Goal: Navigation & Orientation: Understand site structure

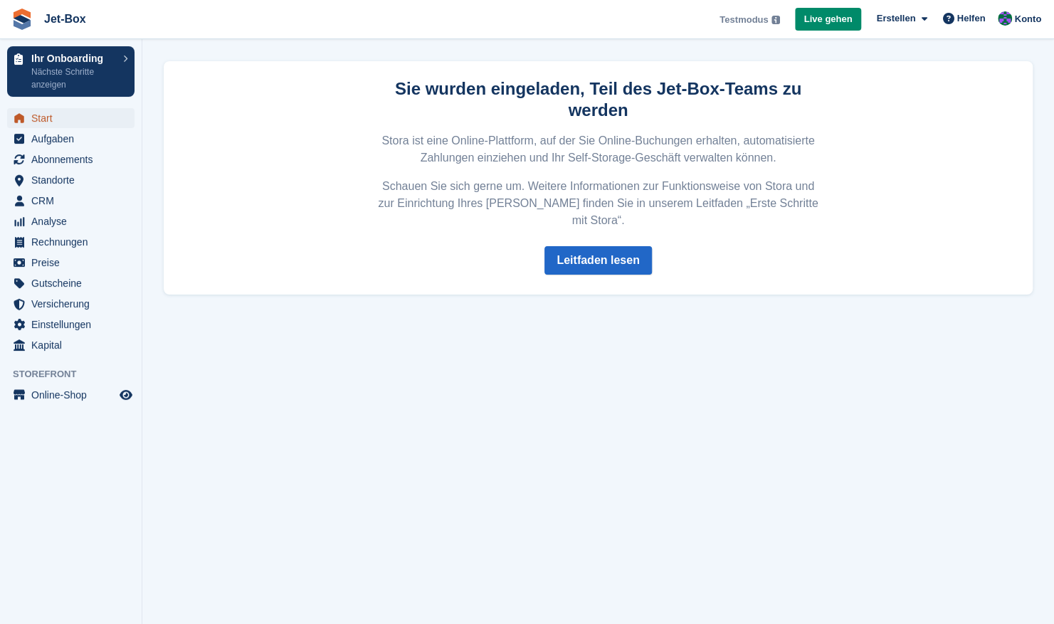
click at [88, 115] on span "Start" at bounding box center [73, 118] width 85 height 20
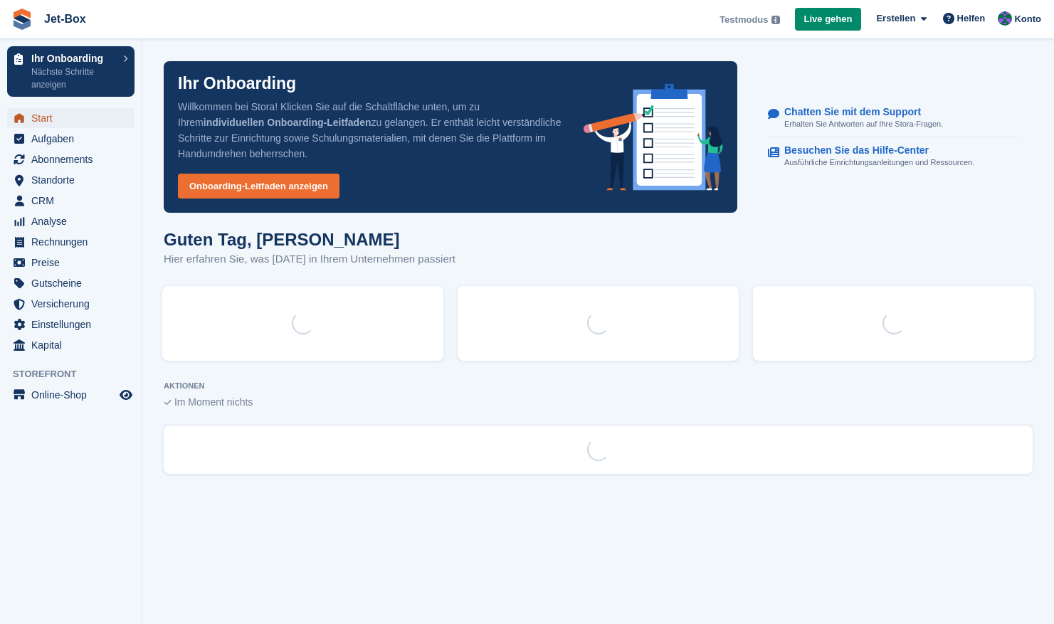
click at [36, 116] on span "Start" at bounding box center [73, 118] width 85 height 20
click at [33, 115] on span "Start" at bounding box center [73, 118] width 85 height 20
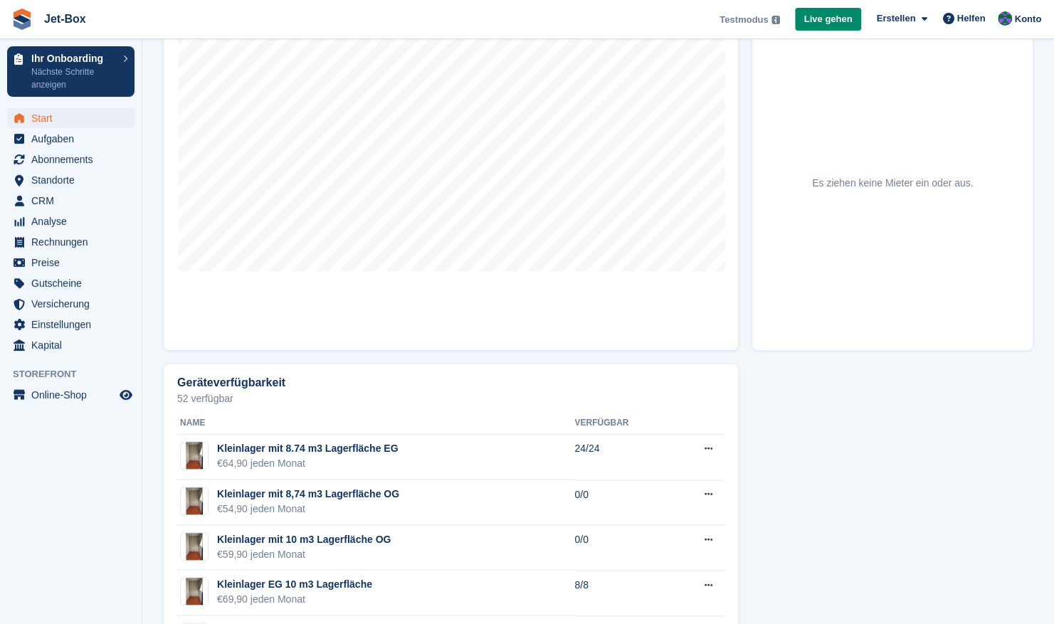
scroll to position [679, 0]
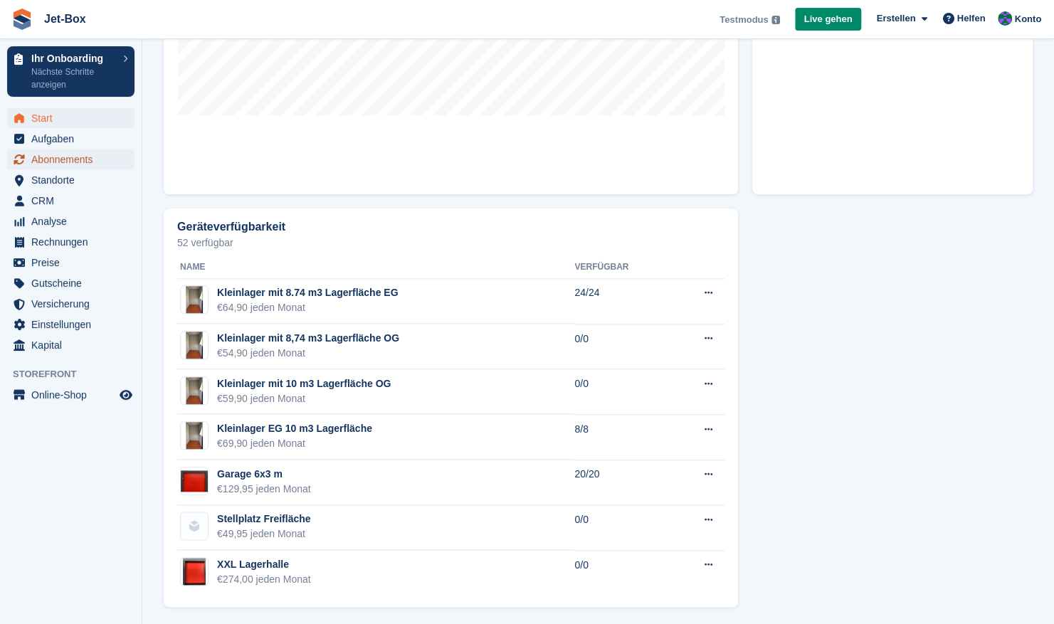
click at [66, 168] on span "Abonnements" at bounding box center [73, 160] width 85 height 20
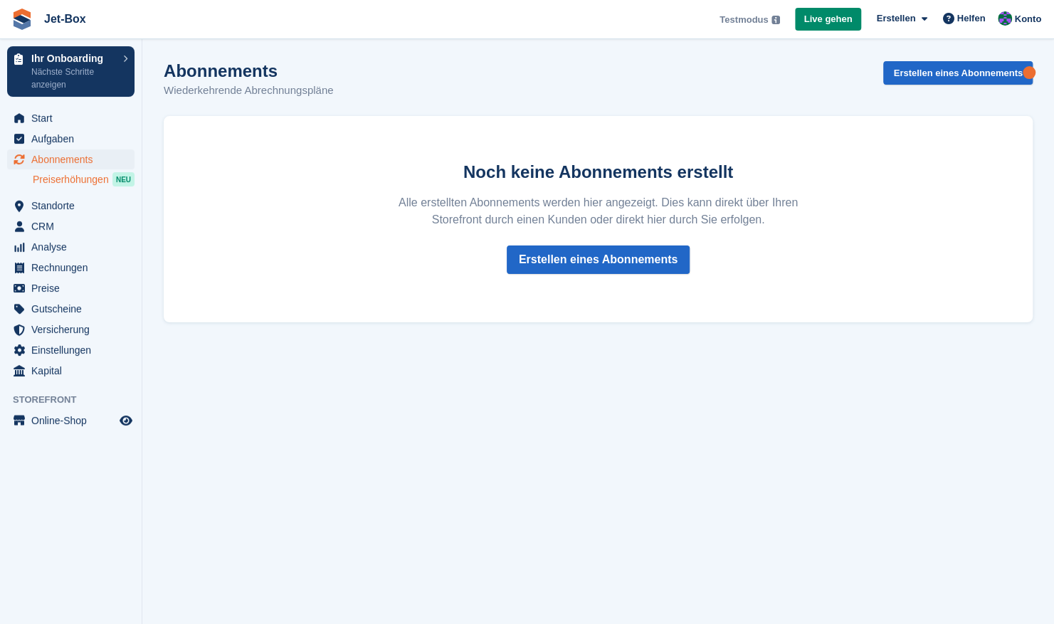
click at [68, 182] on span "Preiserhöhungen" at bounding box center [71, 180] width 76 height 14
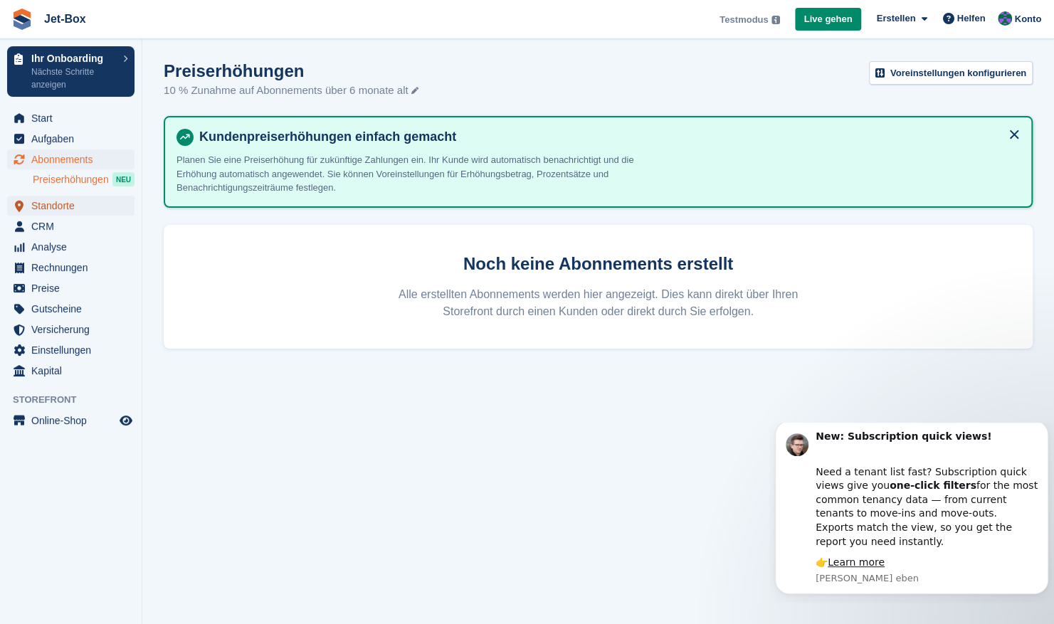
click at [51, 209] on span "Standorte" at bounding box center [73, 206] width 85 height 20
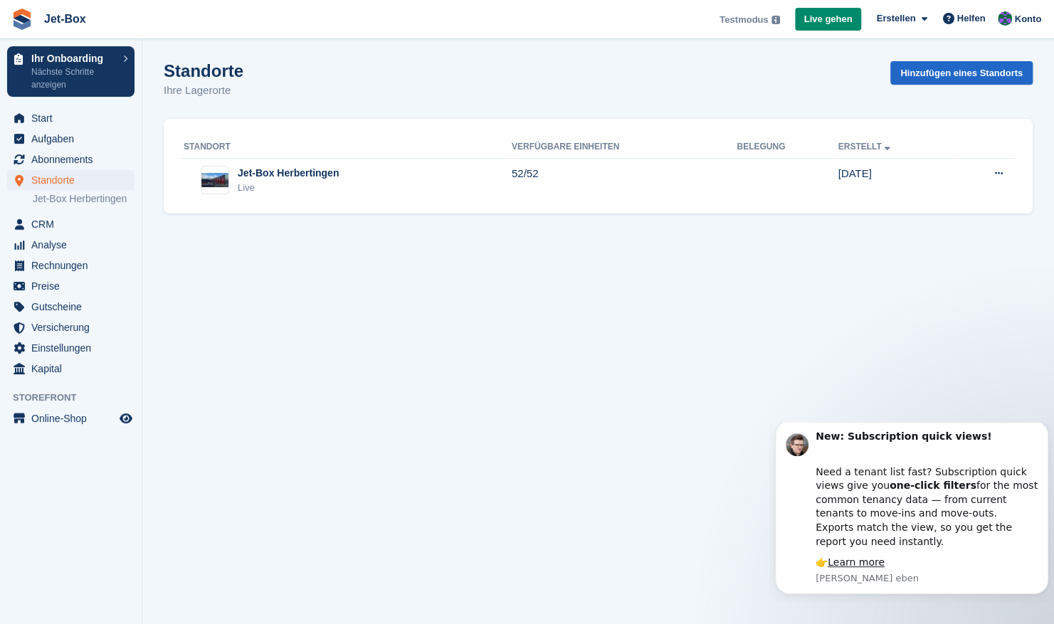
click at [273, 369] on section "Standorte Ihre Lagerorte Hinzufügen eines Standorts Standort Verfügbare Einheit…" at bounding box center [598, 312] width 912 height 624
click at [61, 247] on span "Analyse" at bounding box center [73, 245] width 85 height 20
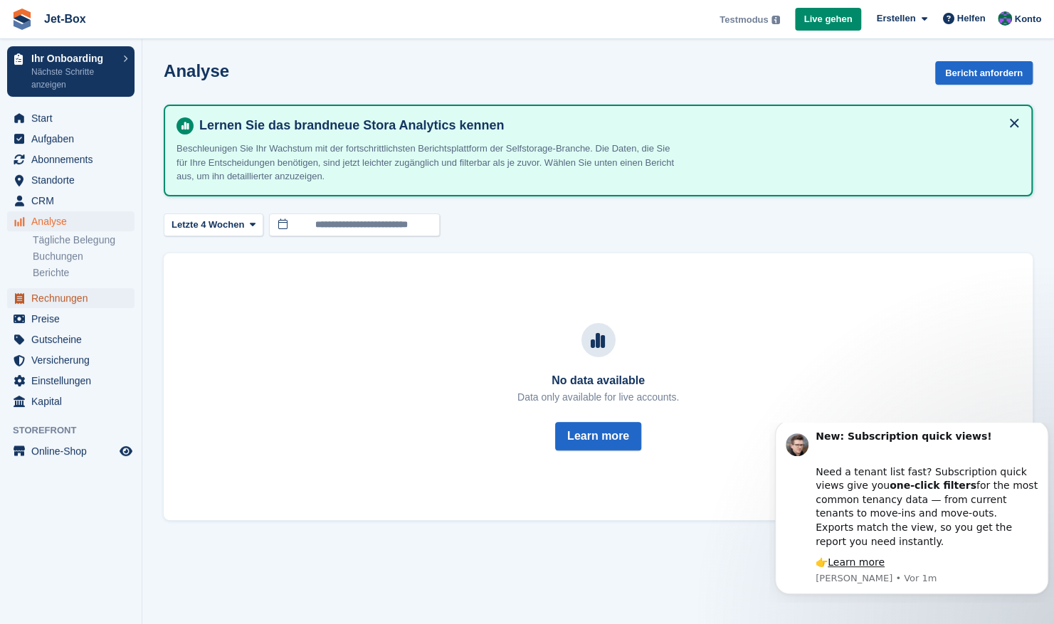
click at [50, 300] on span "Rechnungen" at bounding box center [73, 298] width 85 height 20
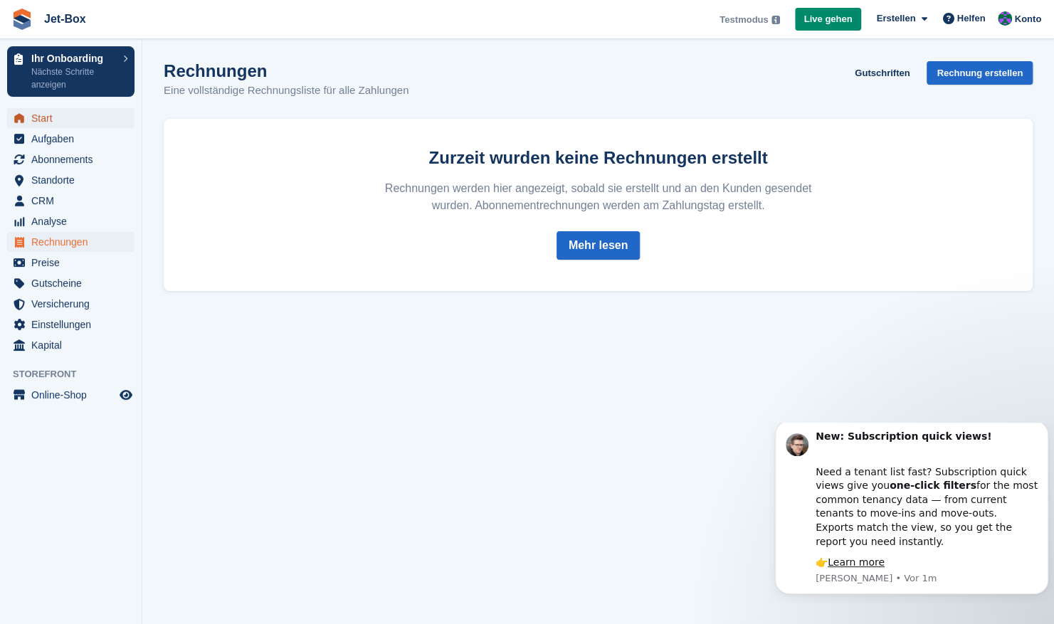
click at [64, 127] on span "Start" at bounding box center [73, 118] width 85 height 20
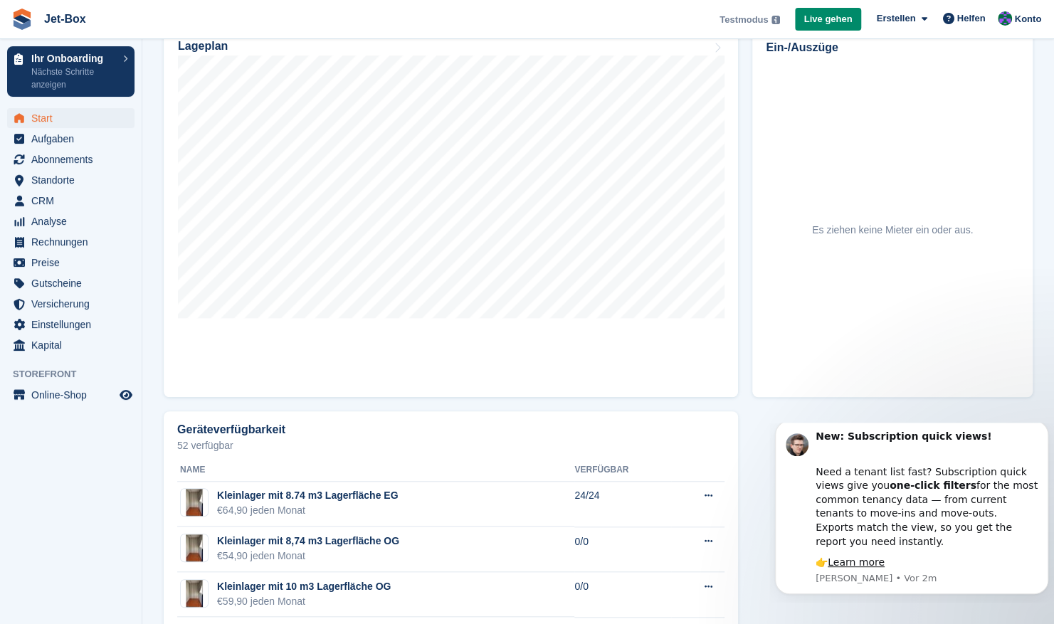
scroll to position [679, 0]
